Goal: Information Seeking & Learning: Learn about a topic

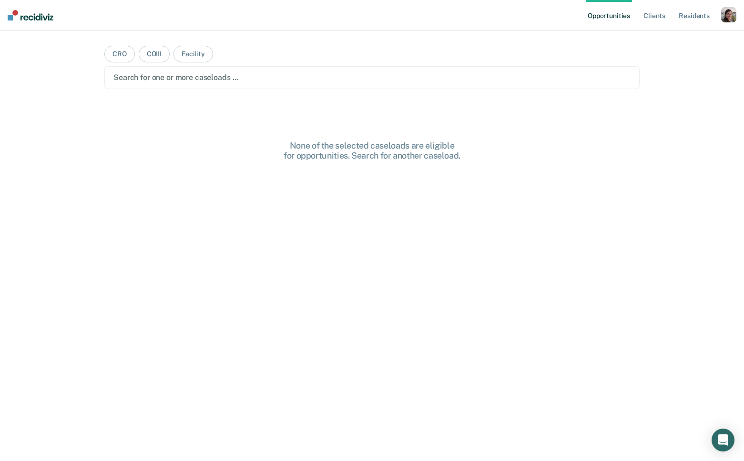
click at [725, 14] on div "button" at bounding box center [728, 14] width 15 height 15
click at [670, 36] on link "Profile" at bounding box center [690, 39] width 77 height 8
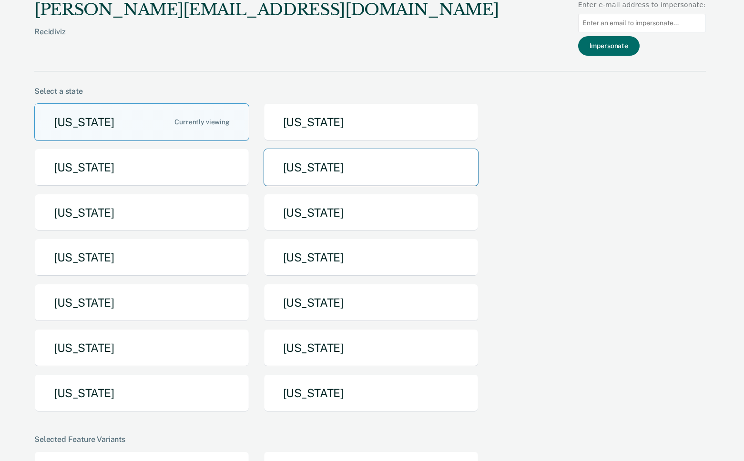
click at [285, 166] on button "[US_STATE]" at bounding box center [371, 168] width 215 height 38
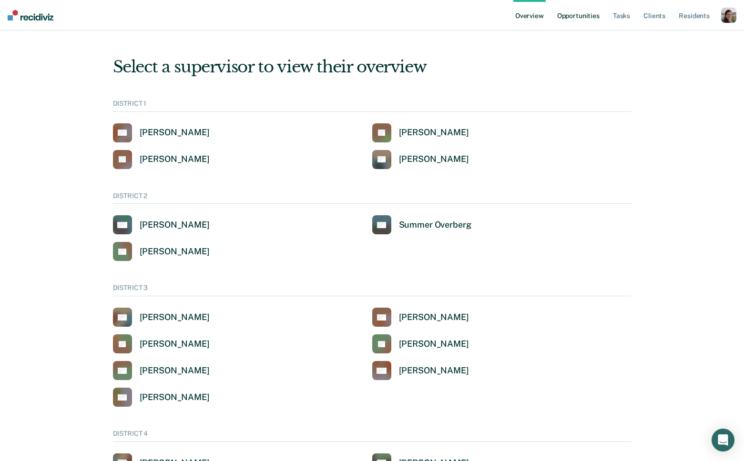
click at [568, 15] on link "Opportunities" at bounding box center [578, 15] width 46 height 31
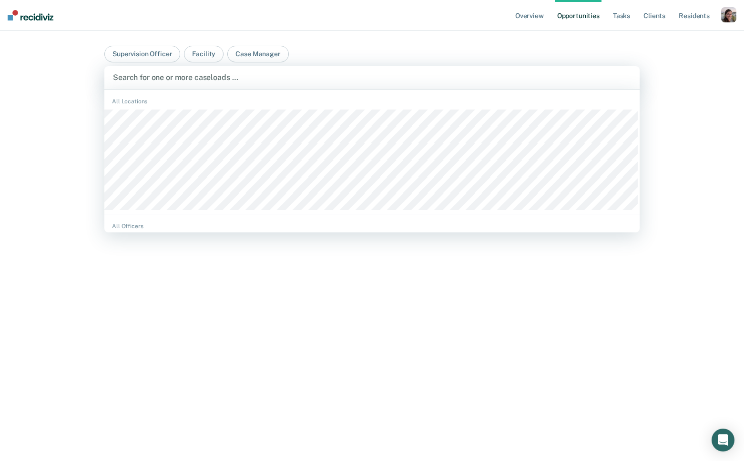
click at [237, 79] on div at bounding box center [372, 77] width 518 height 11
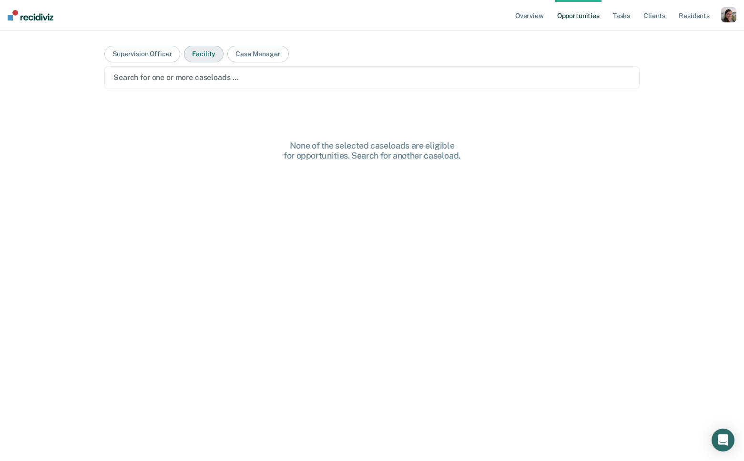
click at [204, 51] on button "Facility" at bounding box center [204, 54] width 40 height 17
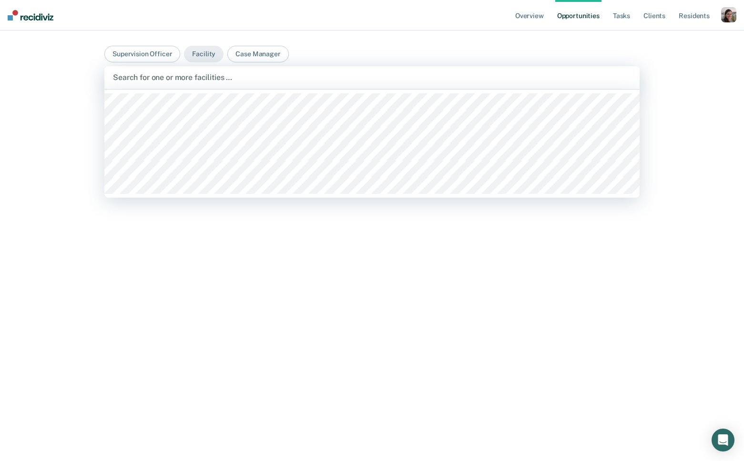
click at [203, 78] on div at bounding box center [372, 77] width 518 height 11
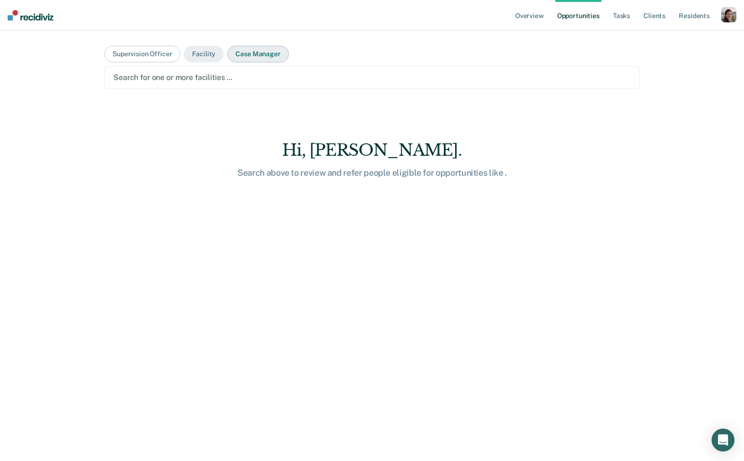
click at [251, 53] on button "Case Manager" at bounding box center [257, 54] width 61 height 17
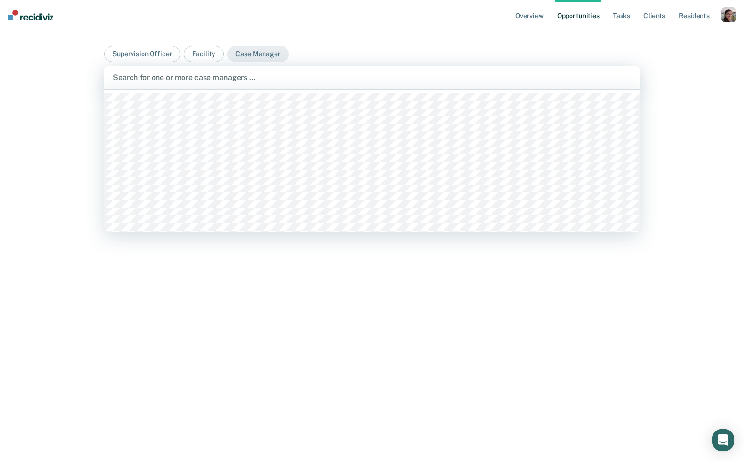
click at [202, 78] on div at bounding box center [372, 77] width 518 height 11
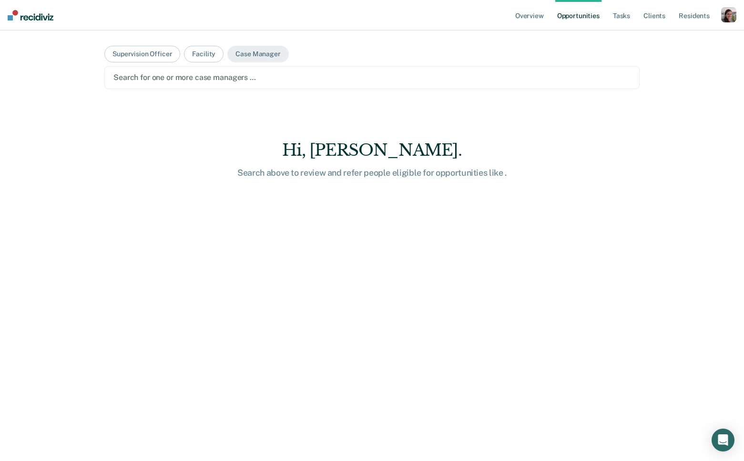
click at [187, 78] on div at bounding box center [371, 77] width 517 height 11
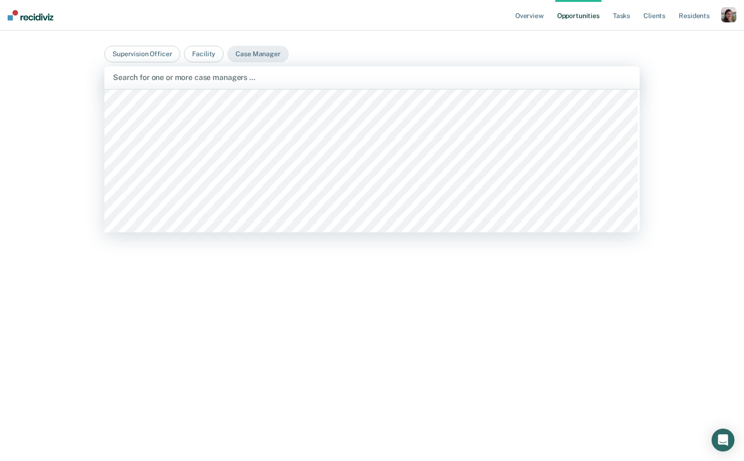
scroll to position [449, 0]
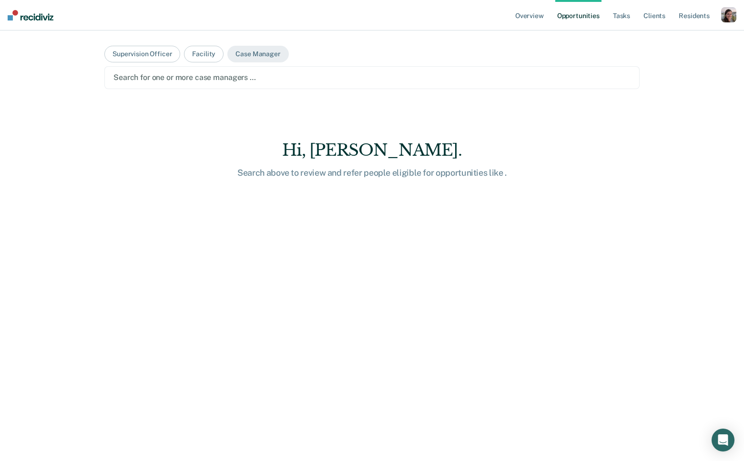
click at [177, 80] on div at bounding box center [371, 77] width 517 height 11
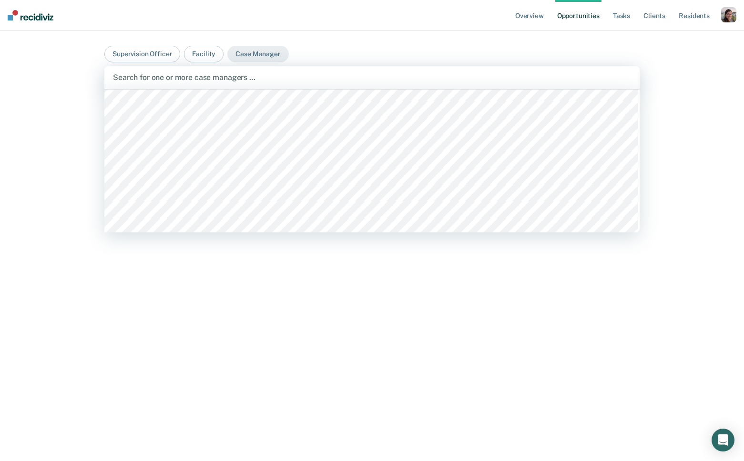
scroll to position [815, 0]
type input "[PERSON_NAME]"
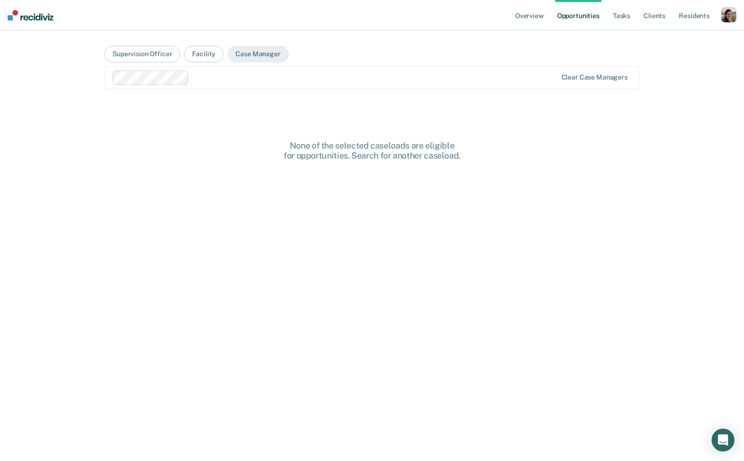
click at [684, 56] on div "Overview Opportunities Tasks Client s Resident s Profile Go to System-Level Tre…" at bounding box center [372, 230] width 744 height 461
click at [728, 15] on div "button" at bounding box center [728, 14] width 15 height 15
click at [681, 38] on link "Profile" at bounding box center [688, 39] width 81 height 8
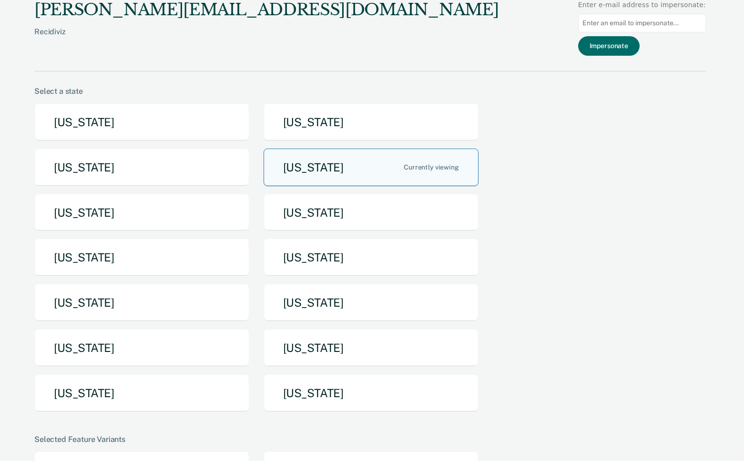
click at [378, 166] on button "[US_STATE]" at bounding box center [371, 168] width 215 height 38
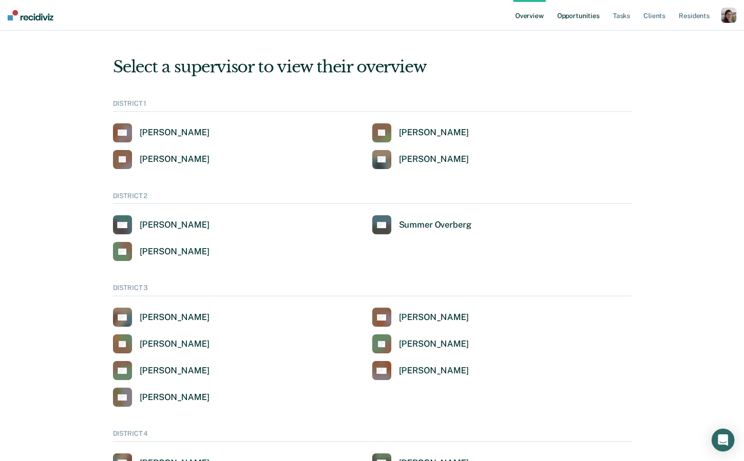
click at [574, 13] on link "Opportunities" at bounding box center [578, 15] width 46 height 31
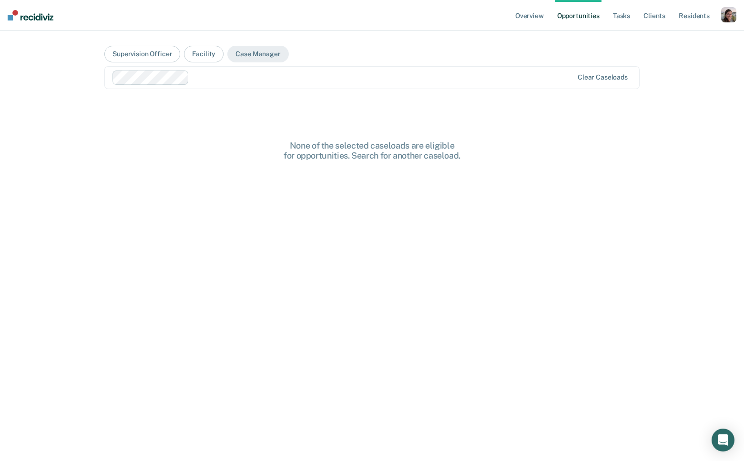
click at [215, 78] on div at bounding box center [383, 77] width 380 height 11
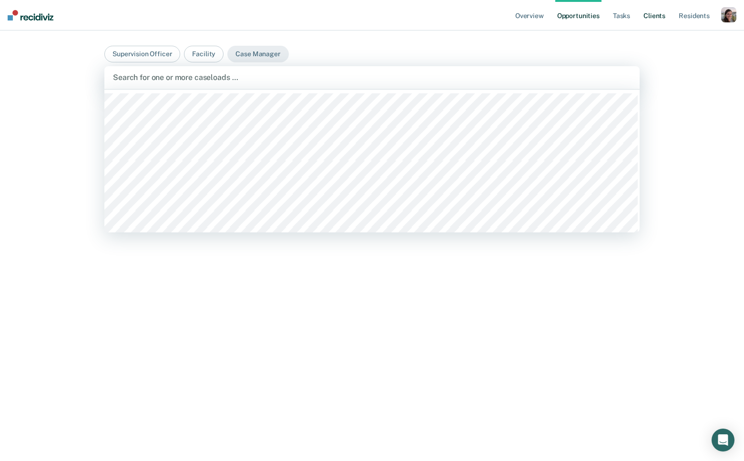
click at [650, 18] on link "Client s" at bounding box center [655, 15] width 26 height 31
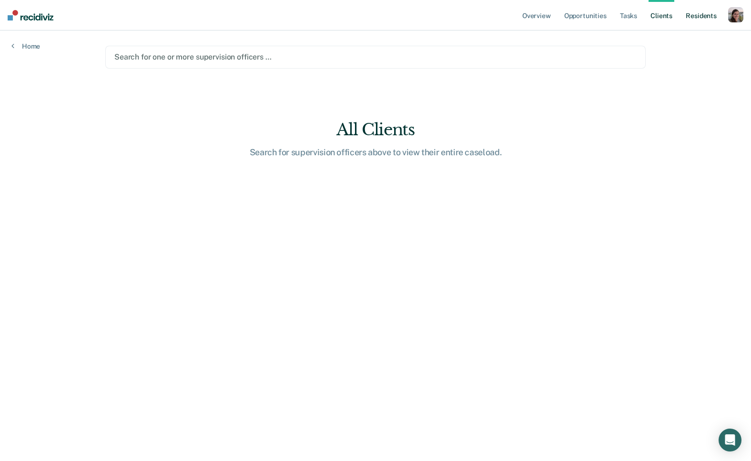
click at [702, 15] on link "Resident s" at bounding box center [701, 15] width 35 height 31
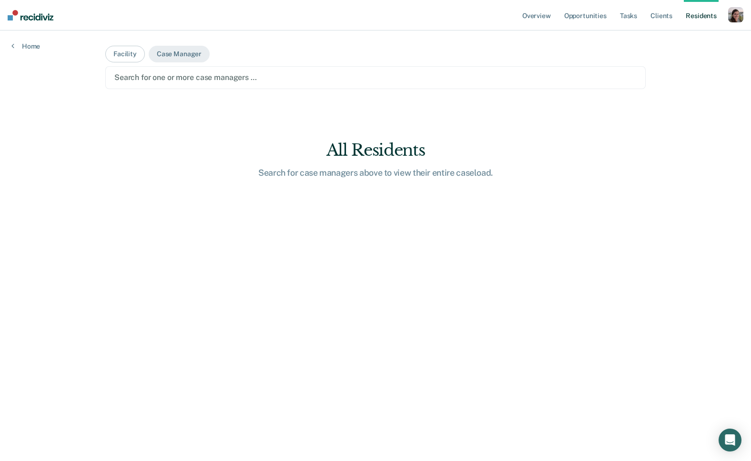
click at [237, 81] on div at bounding box center [375, 77] width 522 height 11
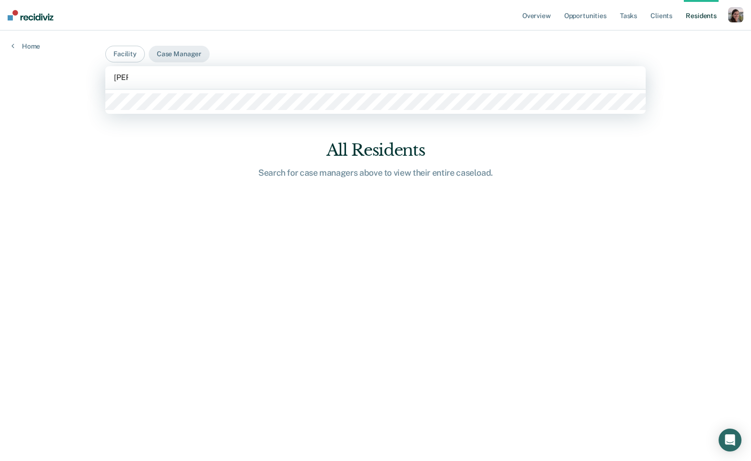
type input "[PERSON_NAME]"
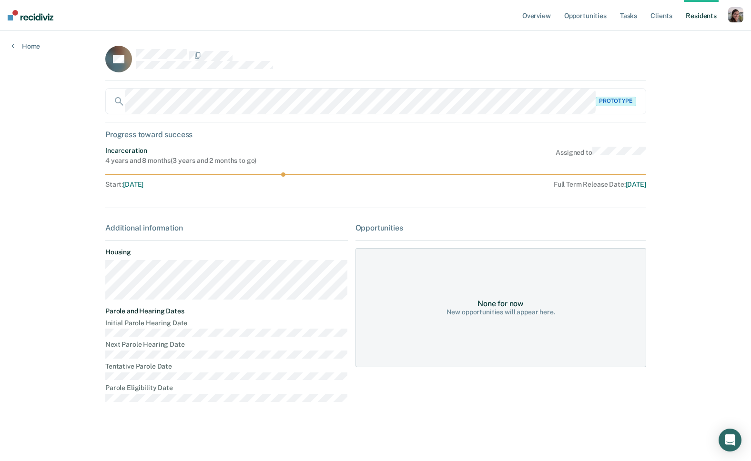
click at [13, 41] on div "Home" at bounding box center [25, 41] width 51 height 20
click at [17, 44] on link "Home" at bounding box center [25, 46] width 29 height 9
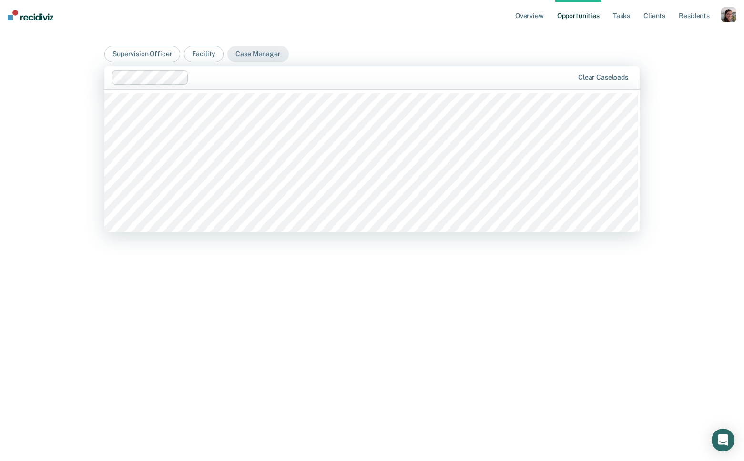
click at [206, 78] on div at bounding box center [383, 77] width 381 height 11
click at [30, 93] on div "Overview Opportunities Tasks Client s Resident s Profile Go to System-Level Tre…" at bounding box center [372, 230] width 744 height 461
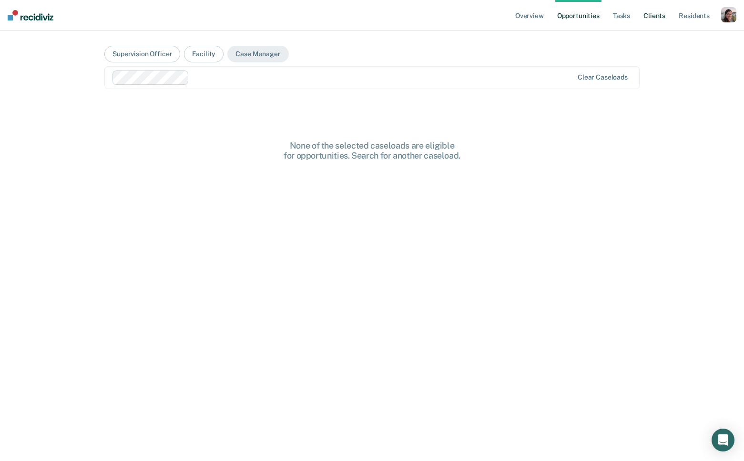
click at [661, 20] on link "Client s" at bounding box center [655, 15] width 26 height 31
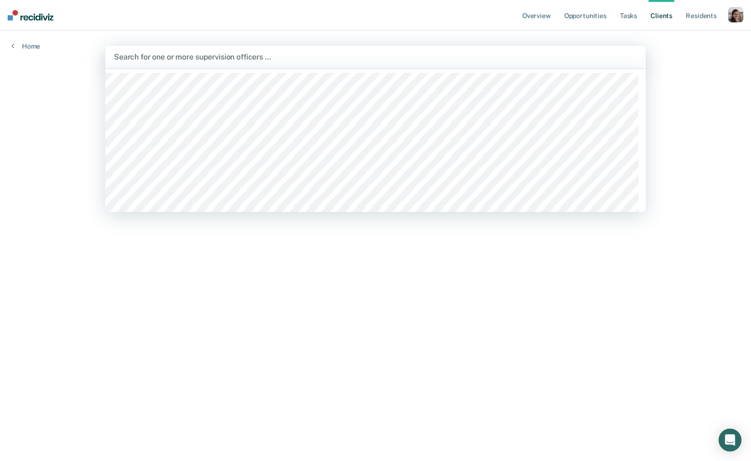
click at [203, 56] on div at bounding box center [375, 56] width 523 height 11
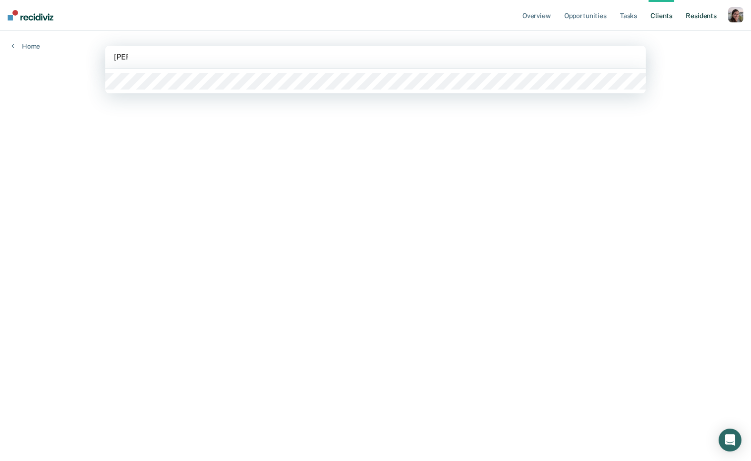
type input "[PERSON_NAME]"
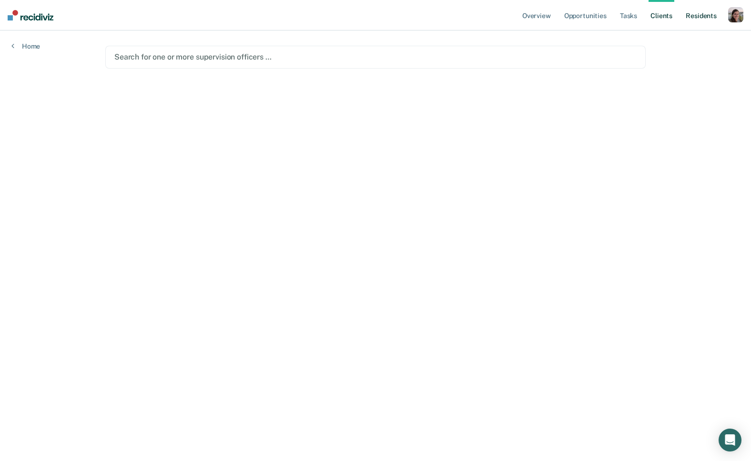
click at [699, 16] on link "Resident s" at bounding box center [701, 15] width 35 height 31
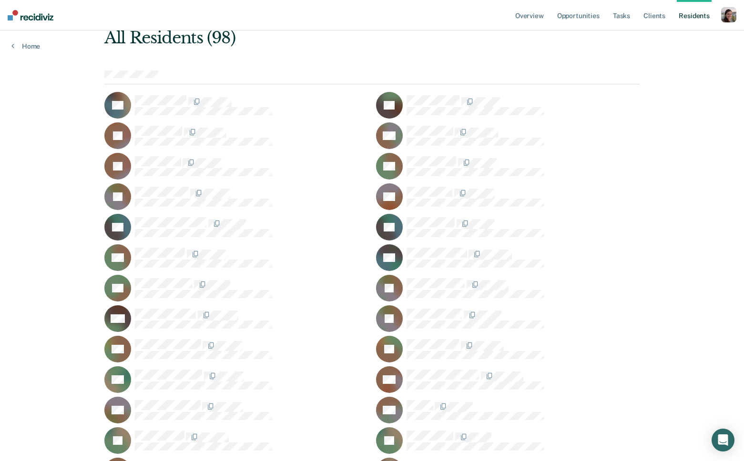
scroll to position [80, 0]
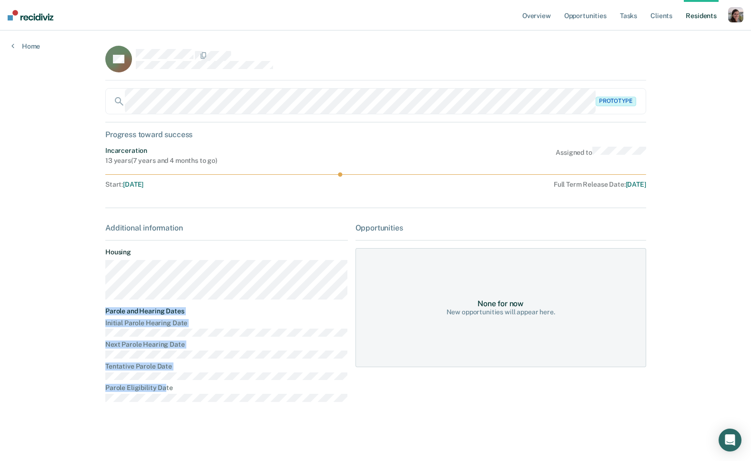
drag, startPoint x: 161, startPoint y: 386, endPoint x: 84, endPoint y: 310, distance: 107.2
click at [84, 310] on div "Overview Opportunities Tasks Client s Resident s Profile Go to System-Level Tre…" at bounding box center [375, 230] width 751 height 461
click at [126, 326] on dt "Initial Parole Hearing Date" at bounding box center [226, 323] width 243 height 8
click at [158, 398] on dl "Initial Parole Hearing Date Next Parole Hearing Date Tentative Parole Date Paro…" at bounding box center [226, 360] width 243 height 83
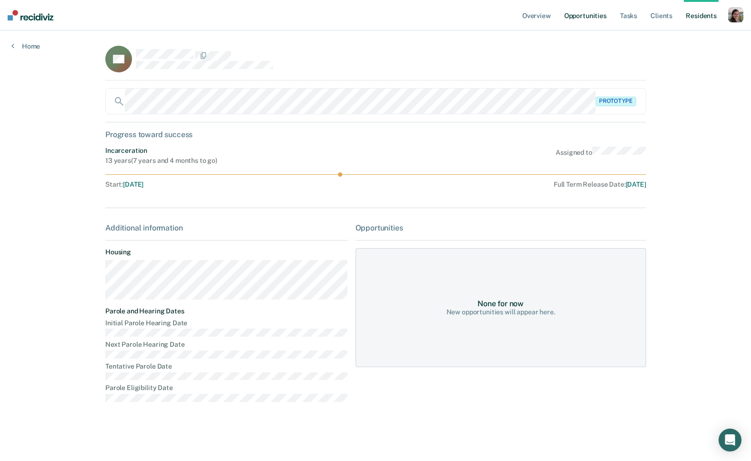
click at [586, 16] on link "Opportunities" at bounding box center [585, 15] width 46 height 31
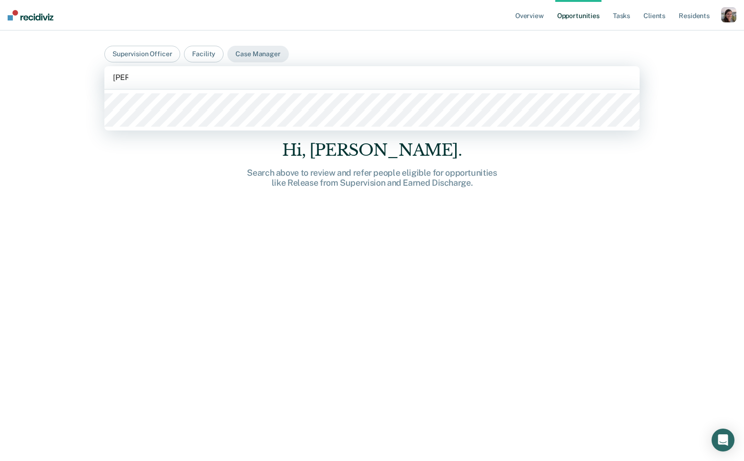
type input "jessi"
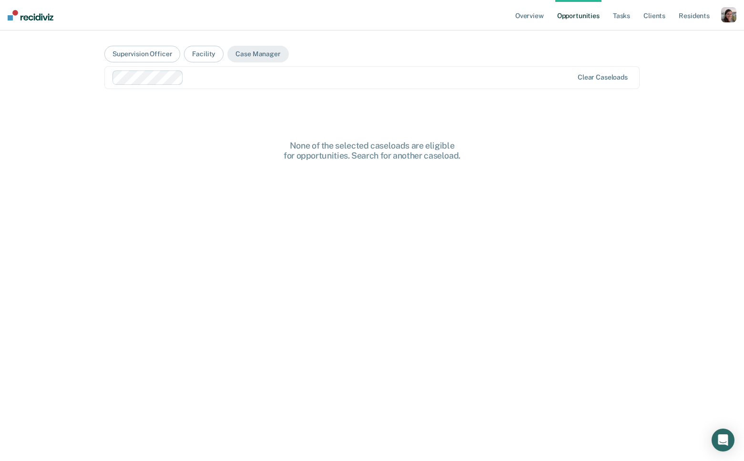
click at [40, 122] on div "Overview Opportunities Tasks Client s Resident s Profile Go to System-Level Tre…" at bounding box center [372, 230] width 744 height 461
click at [93, 187] on main "Supervision Officer Facility Case Manager Clear caseloads None of the selected …" at bounding box center [372, 235] width 558 height 408
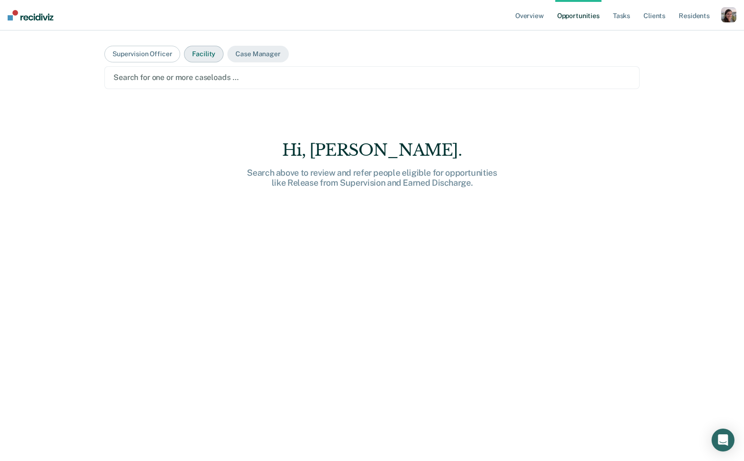
click at [194, 53] on button "Facility" at bounding box center [204, 54] width 40 height 17
click at [211, 78] on div at bounding box center [371, 77] width 517 height 11
click at [245, 59] on button "Case Manager" at bounding box center [257, 54] width 61 height 17
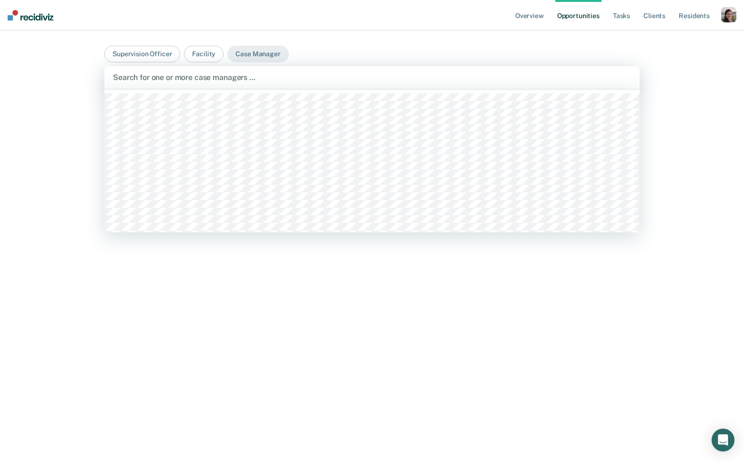
click at [223, 76] on div at bounding box center [372, 77] width 518 height 11
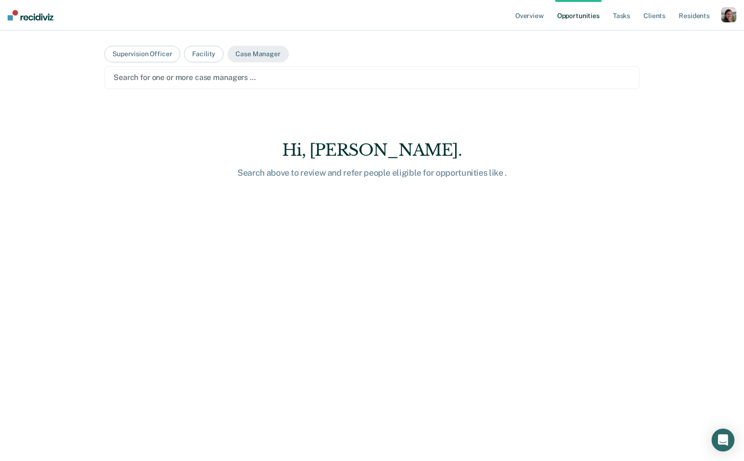
drag, startPoint x: 145, startPoint y: 26, endPoint x: 123, endPoint y: 0, distance: 33.8
click at [141, 19] on nav "Overview Opportunities Tasks Client s Resident s Profile Go to System-Level Tre…" at bounding box center [372, 15] width 744 height 31
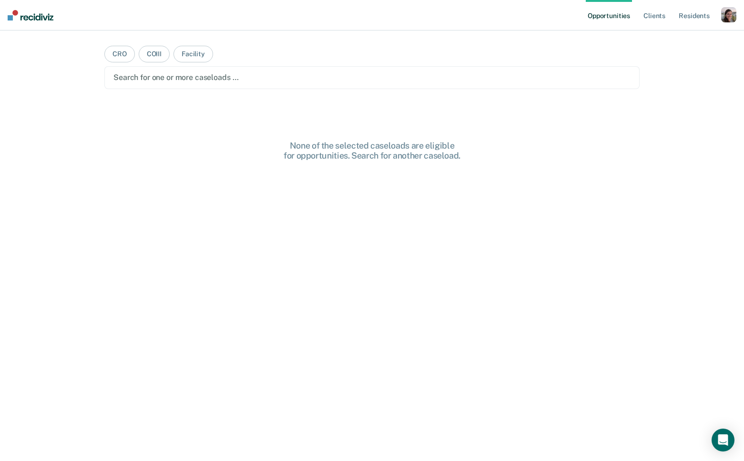
click at [733, 12] on div "button" at bounding box center [728, 14] width 15 height 15
click at [671, 37] on link "Profile" at bounding box center [690, 39] width 77 height 8
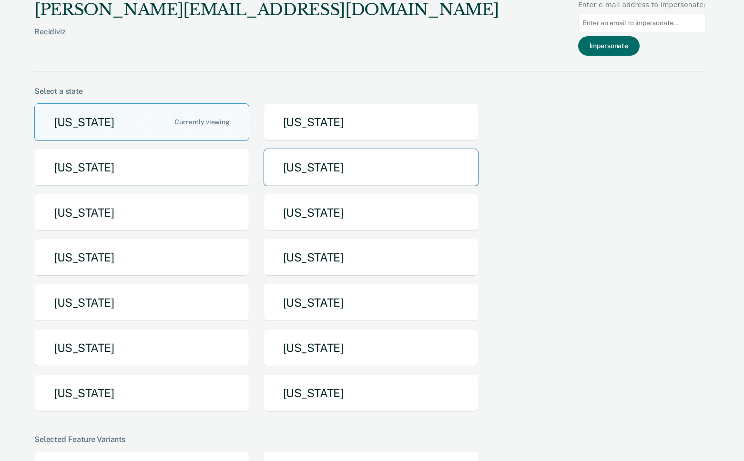
click at [310, 177] on button "[US_STATE]" at bounding box center [371, 168] width 215 height 38
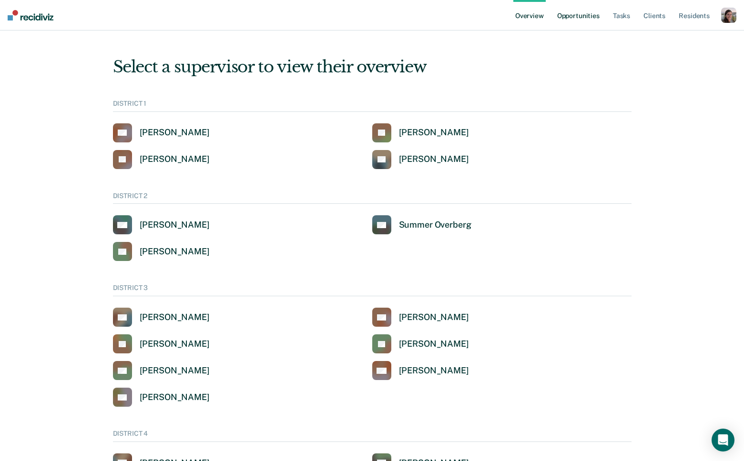
click at [573, 19] on link "Opportunities" at bounding box center [578, 15] width 46 height 31
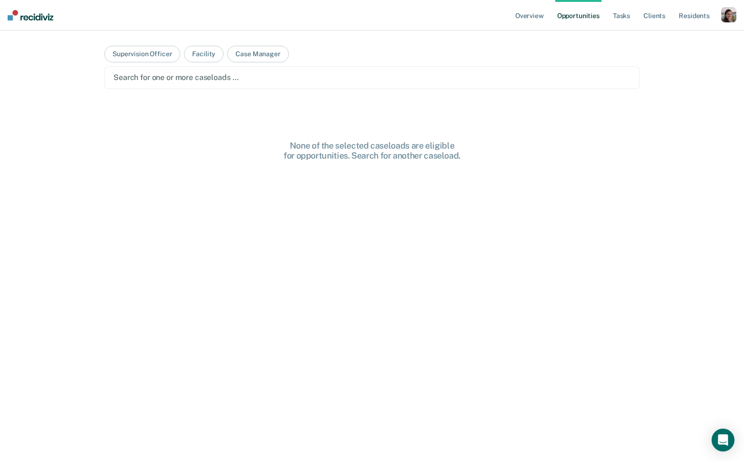
click at [284, 78] on div at bounding box center [371, 77] width 517 height 11
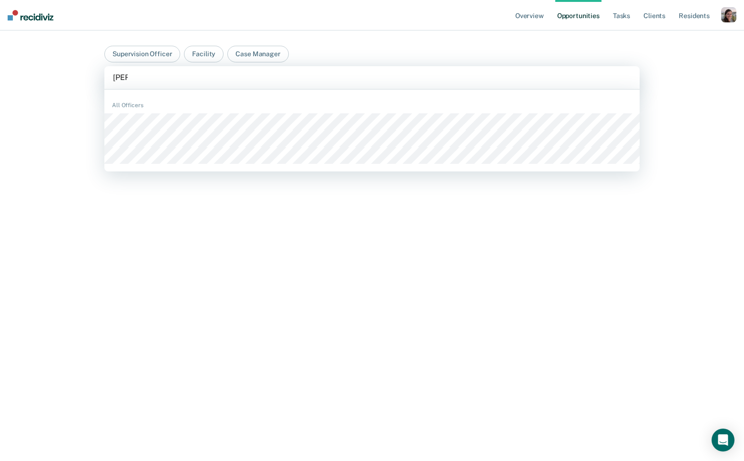
type input "[PERSON_NAME]"
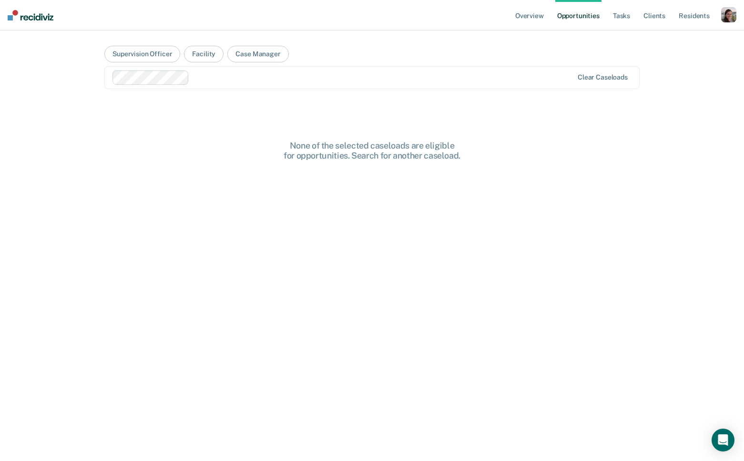
click at [59, 108] on div "Overview Opportunities Tasks Client s Resident s Profile How it works Go to Sys…" at bounding box center [372, 230] width 744 height 461
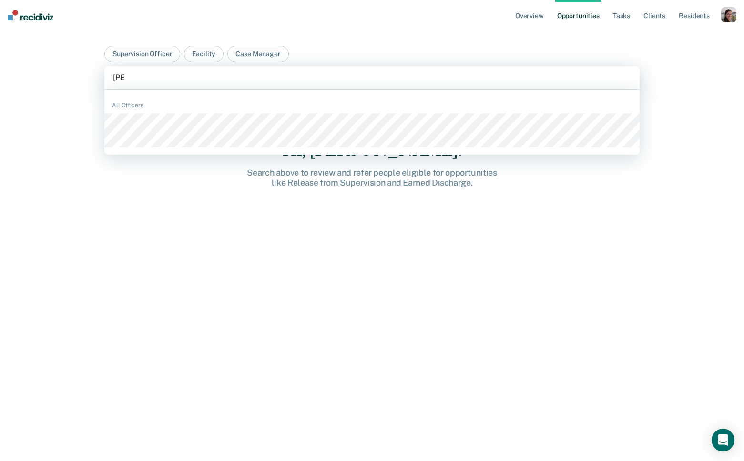
type input "jessi"
